Goal: Information Seeking & Learning: Learn about a topic

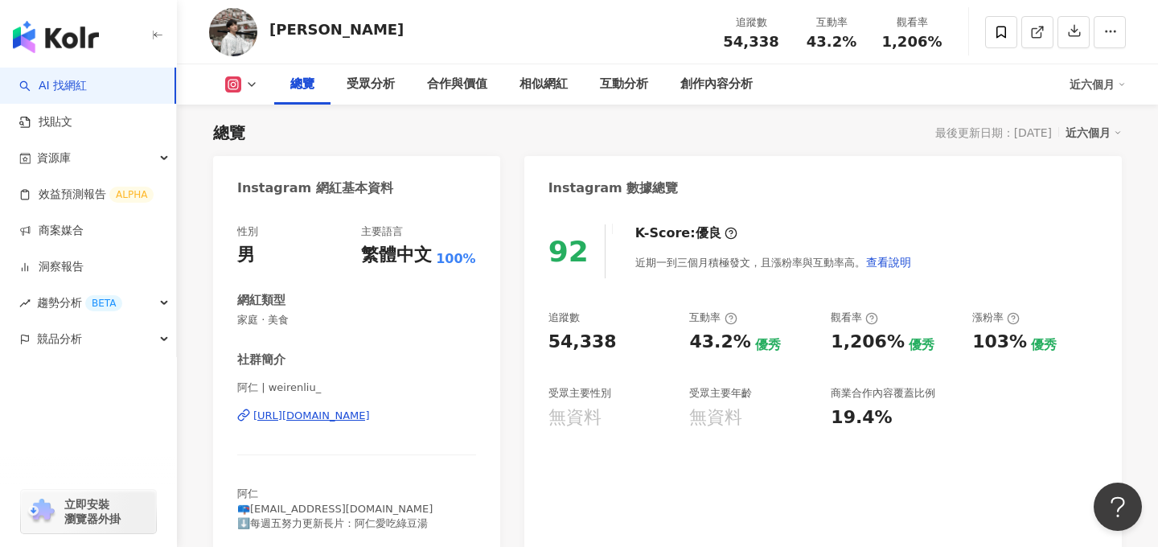
scroll to position [83, 0]
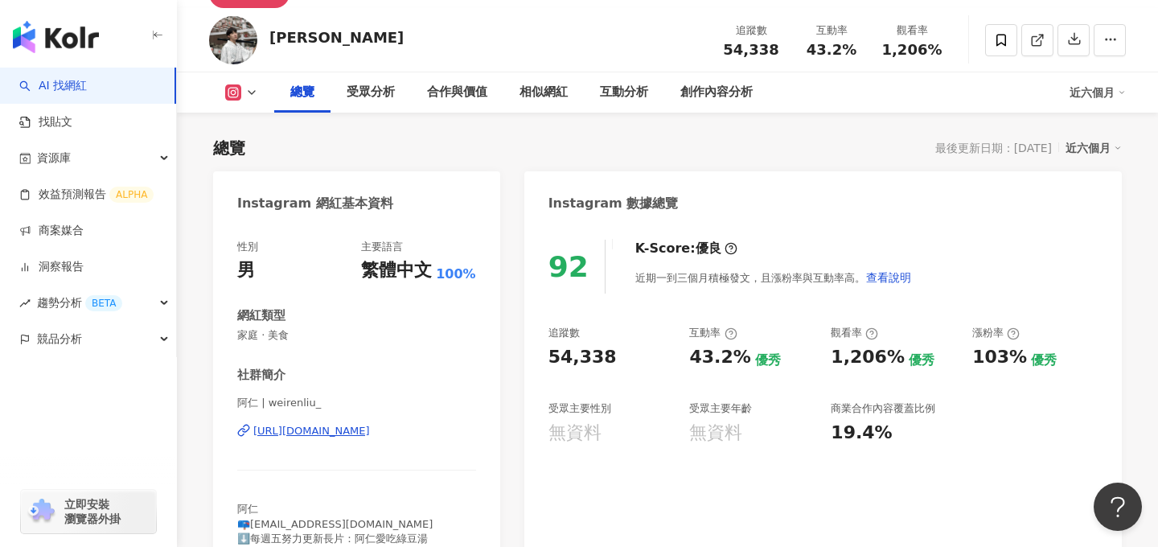
click at [249, 103] on div "總覽 受眾分析 合作與價值 相似網紅 互動分析 創作內容分析 近六個月" at bounding box center [667, 92] width 917 height 40
click at [242, 91] on button at bounding box center [241, 92] width 65 height 16
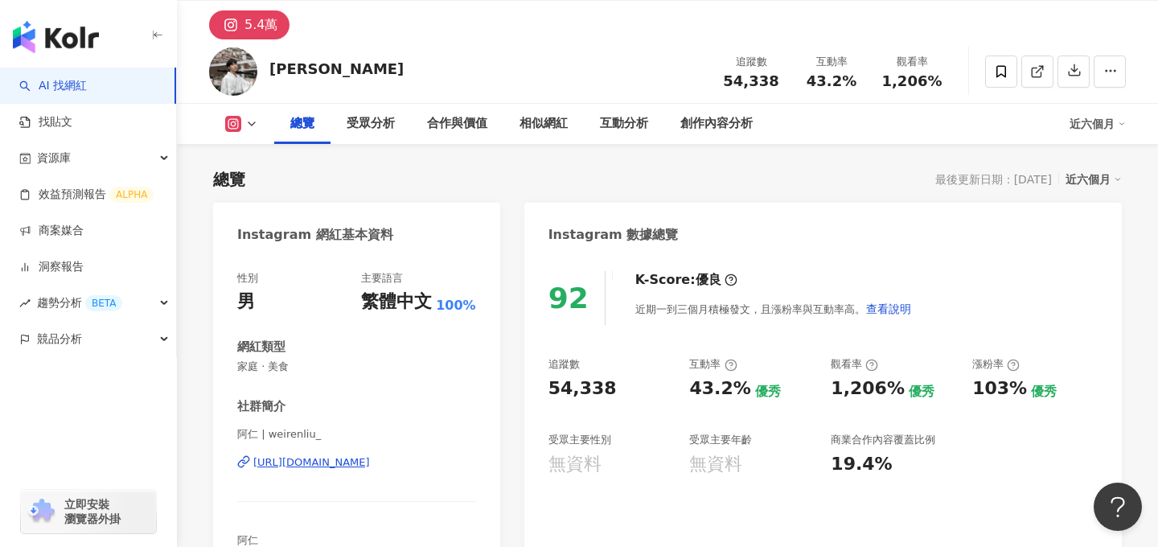
scroll to position [81, 0]
